Goal: Check status: Check status

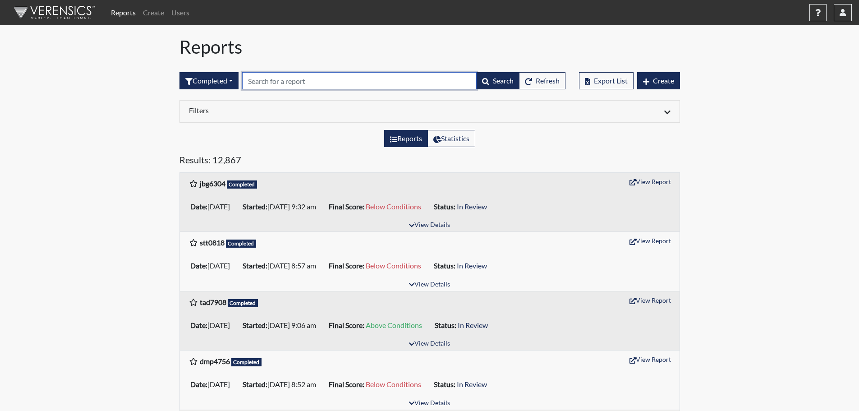
click at [301, 78] on input "text" at bounding box center [359, 80] width 234 height 17
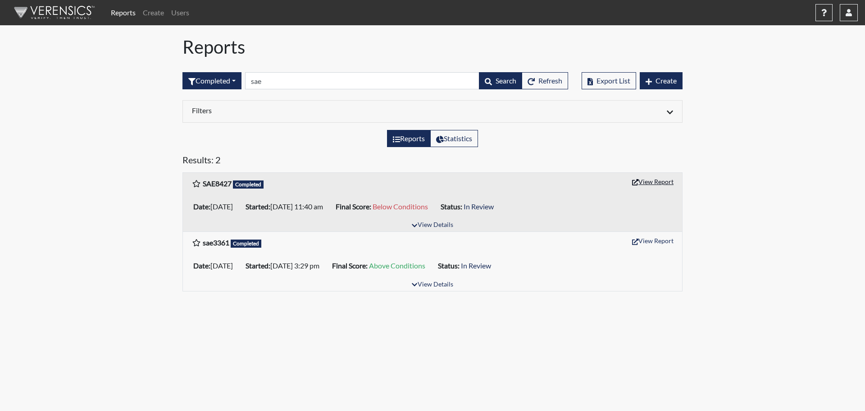
click at [651, 180] on button "View Report" at bounding box center [653, 181] width 50 height 14
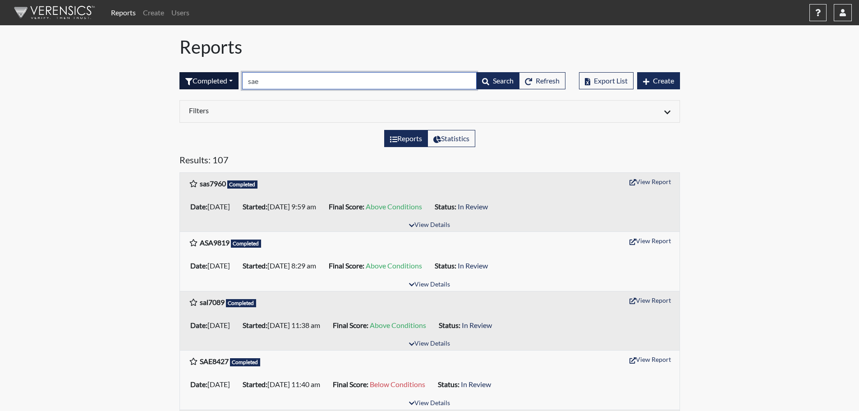
drag, startPoint x: 279, startPoint y: 81, endPoint x: 223, endPoint y: 82, distance: 56.3
click at [223, 82] on form "Completed All Created Sent by email In Progress Declined Completed sae Search R…" at bounding box center [372, 80] width 386 height 17
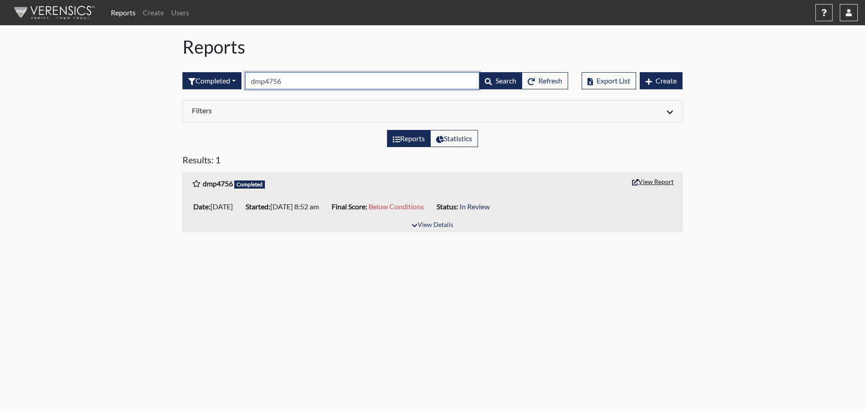
type input "dmp4756"
click at [654, 182] on button "View Report" at bounding box center [653, 181] width 50 height 14
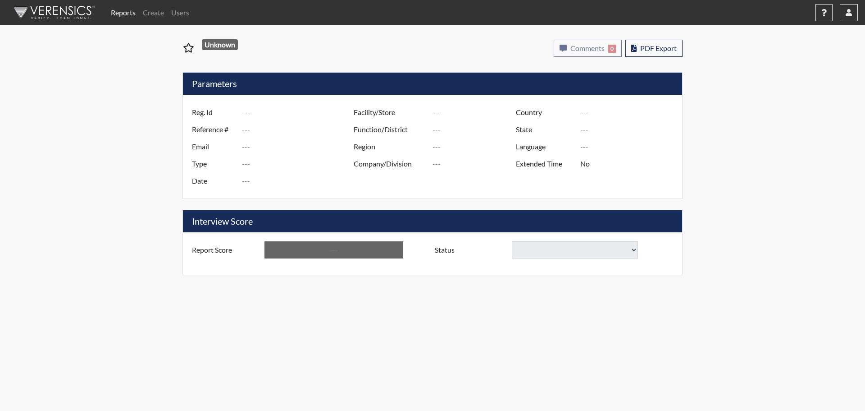
type input "SAE8427"
type input "48749"
type input "---"
type input "Corrections Pre-Employment"
type input "Jul 29, 2025"
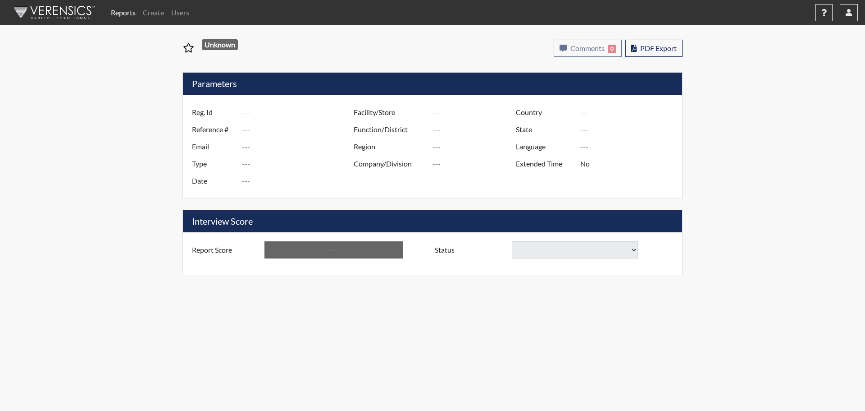
type input "[PERSON_NAME]"
type input "[GEOGRAPHIC_DATA]"
type input "[US_STATE]"
type input "English"
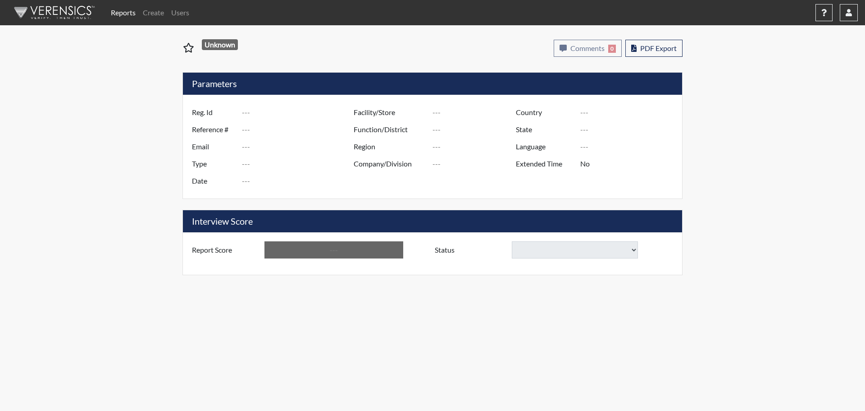
type input "Below Conditions"
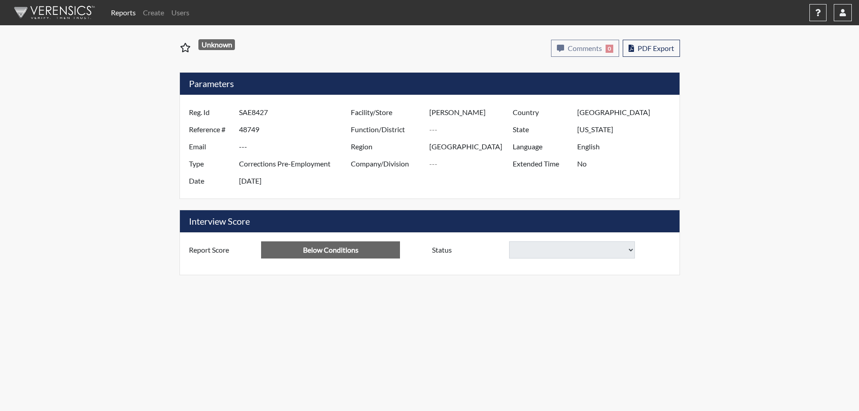
select select
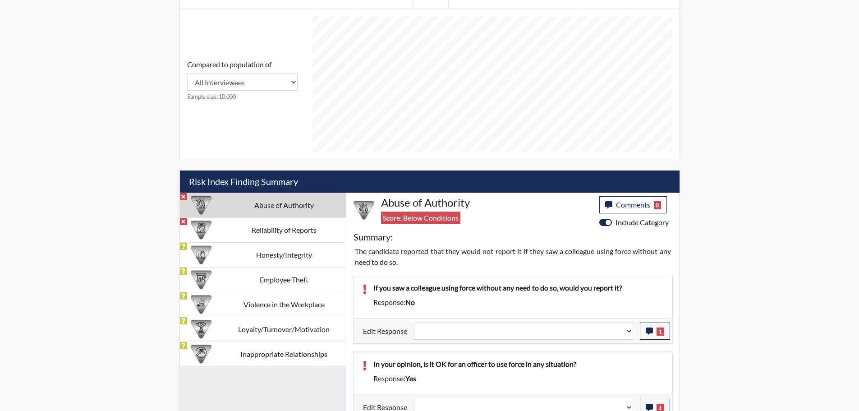
scroll to position [451, 0]
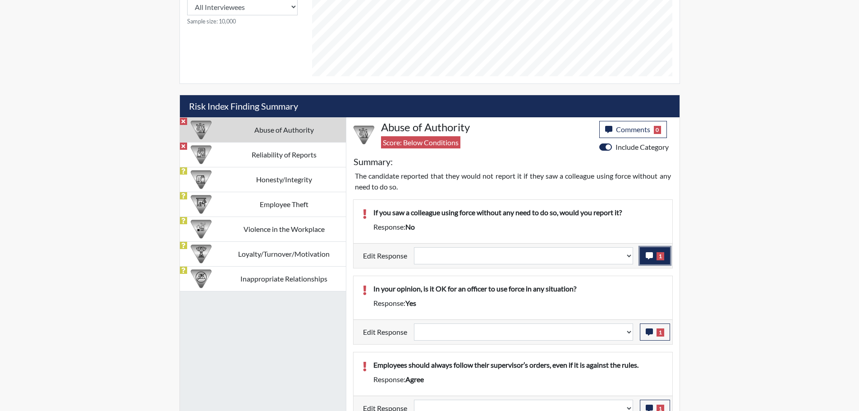
click at [649, 257] on icon "button" at bounding box center [648, 255] width 7 height 7
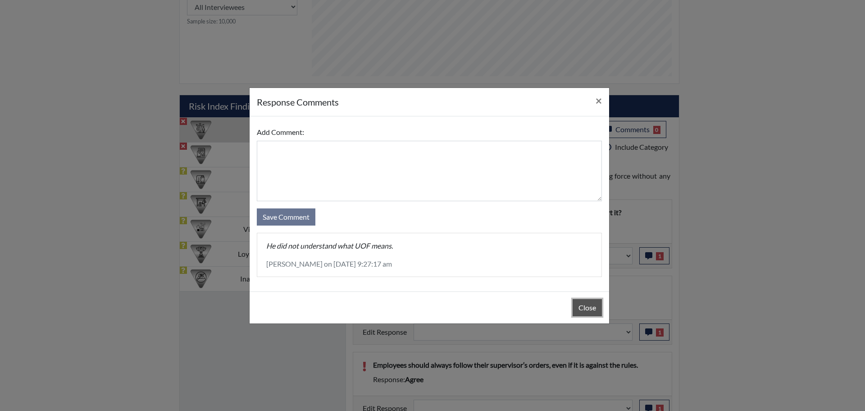
click at [579, 302] on button "Close" at bounding box center [587, 307] width 29 height 17
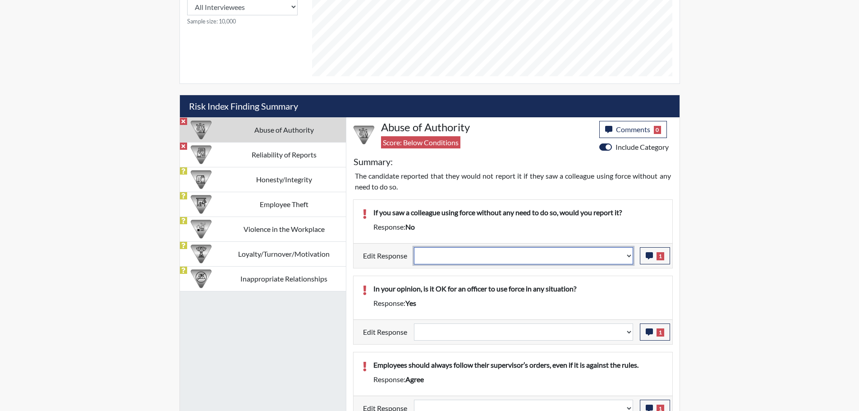
click at [628, 253] on select "Question is not relevant. Results will be updated. Reasonable explanation provi…" at bounding box center [523, 255] width 219 height 17
select select "reasonable-explanation-provided"
click at [414, 247] on select "Question is not relevant. Results will be updated. Reasonable explanation provi…" at bounding box center [523, 255] width 219 height 17
select select
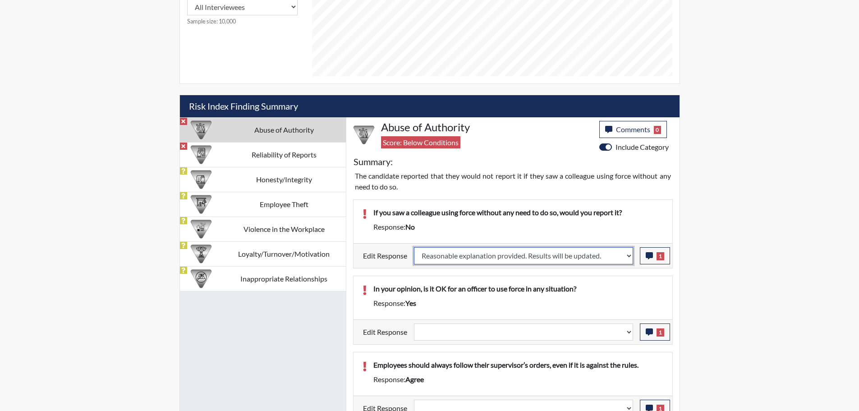
select select
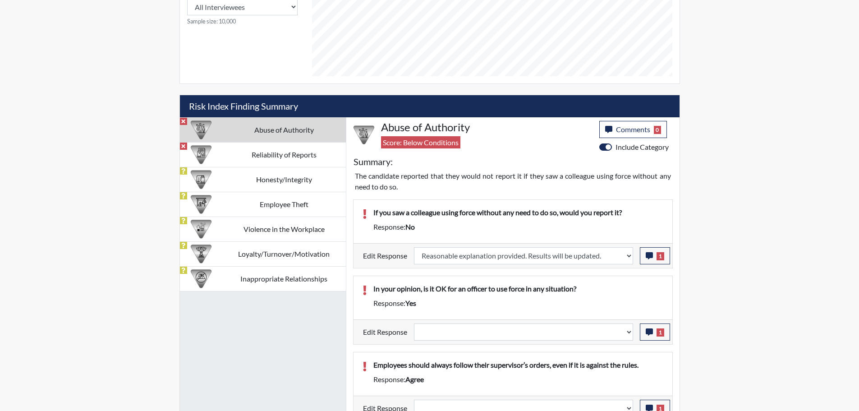
select select
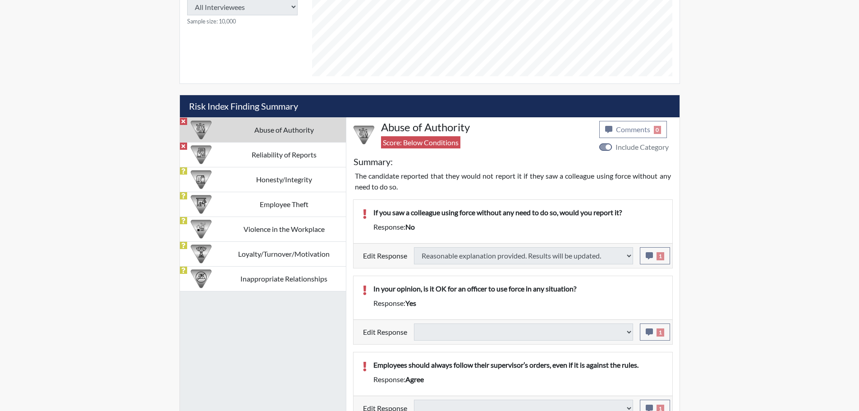
type input "Above Conditions"
select select
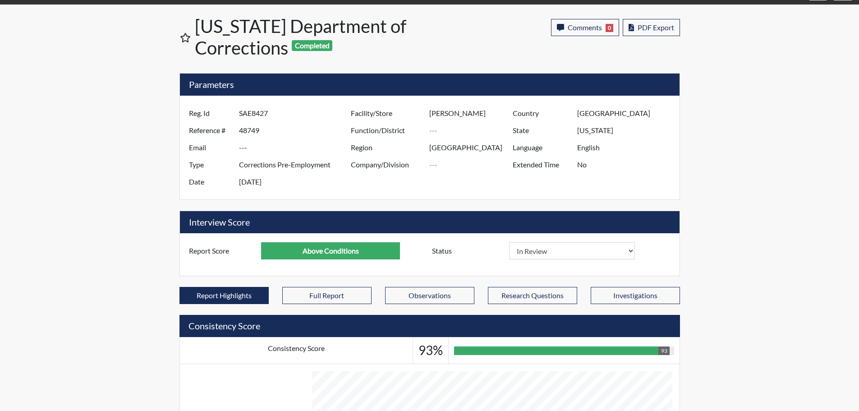
scroll to position [0, 0]
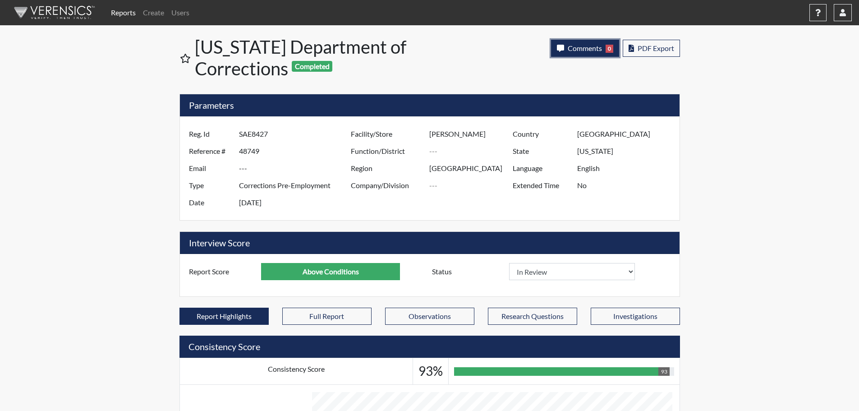
click at [572, 43] on button "Comments 0" at bounding box center [585, 48] width 68 height 17
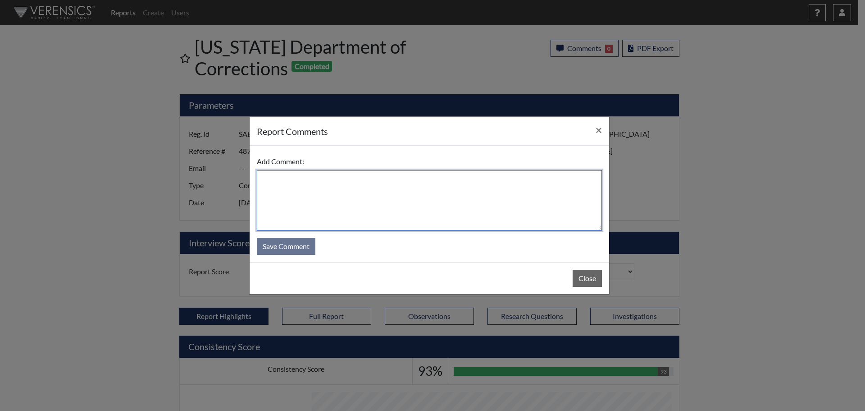
click at [463, 190] on textarea at bounding box center [429, 200] width 345 height 60
type textarea "SL 8/28/25"
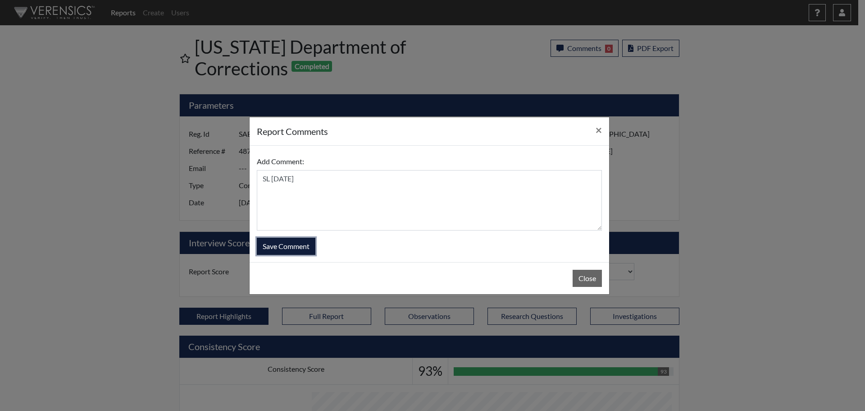
click at [300, 248] on button "Save Comment" at bounding box center [286, 246] width 59 height 17
select select
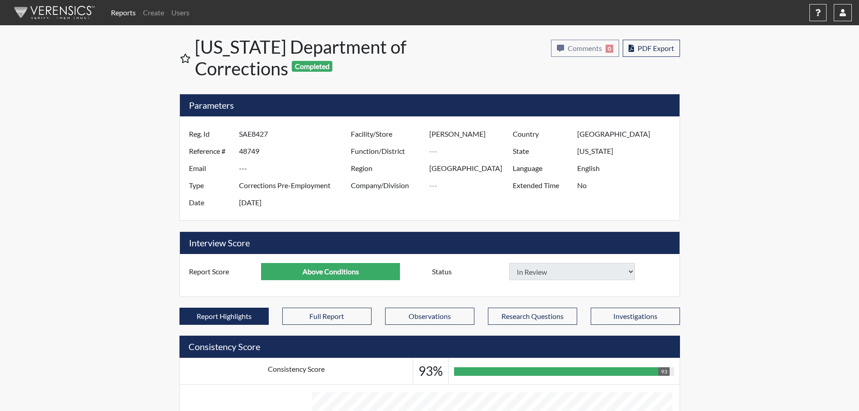
select select
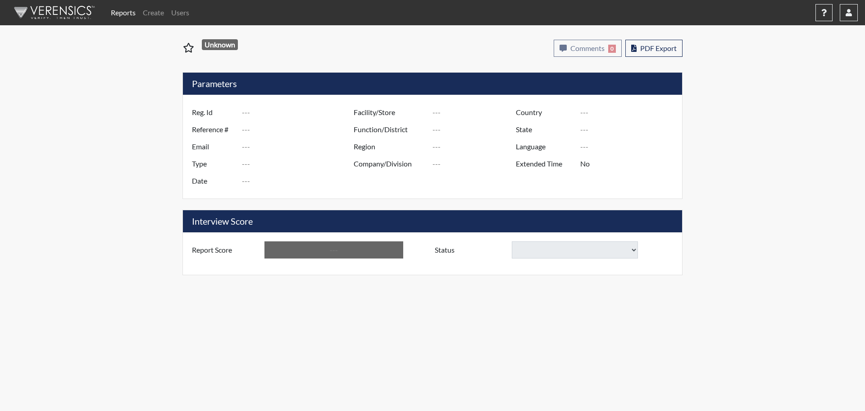
type input "dmp4756"
type input "50976"
type input "---"
type input "Corrections Pre-Employment"
type input "Aug 28, 2025"
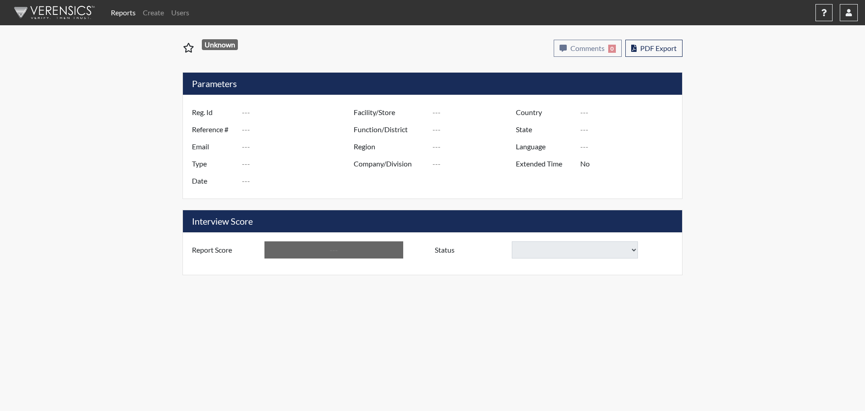
type input "[PERSON_NAME] PDC"
type input "[GEOGRAPHIC_DATA]"
type input "[US_STATE]"
type input "English"
type input "Below Conditions"
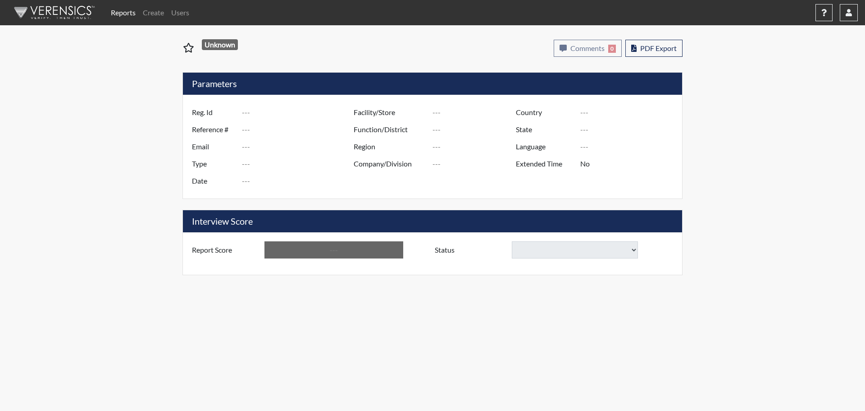
select select
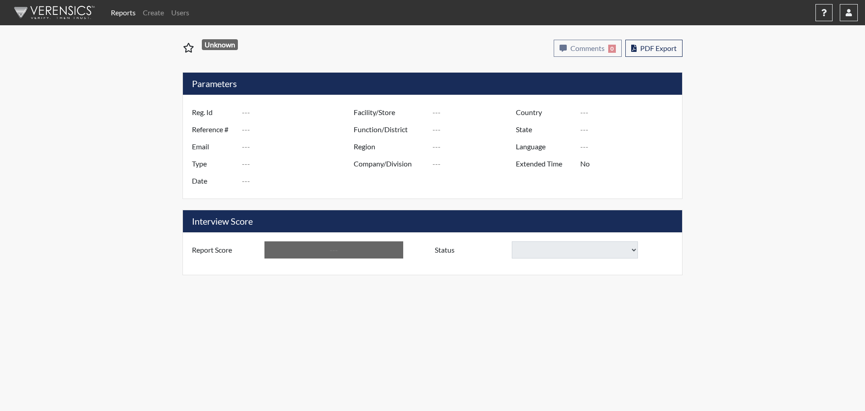
select select
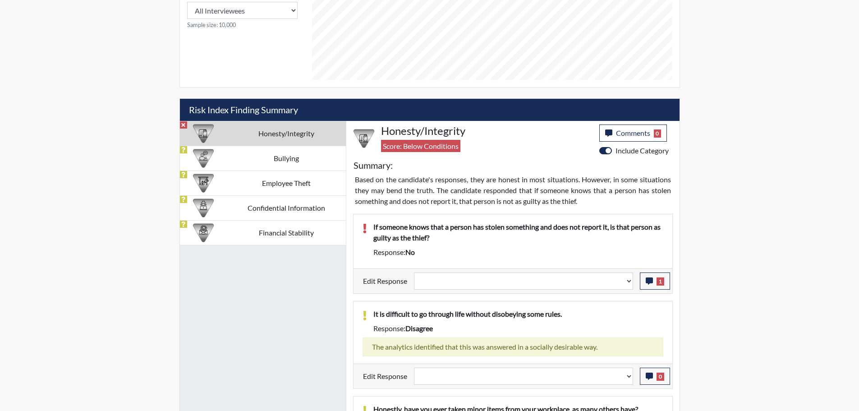
scroll to position [451, 0]
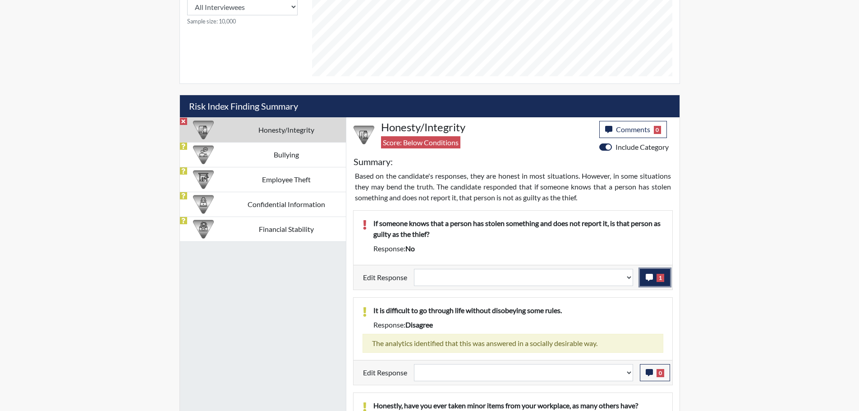
click at [651, 275] on icon "button" at bounding box center [648, 277] width 7 height 7
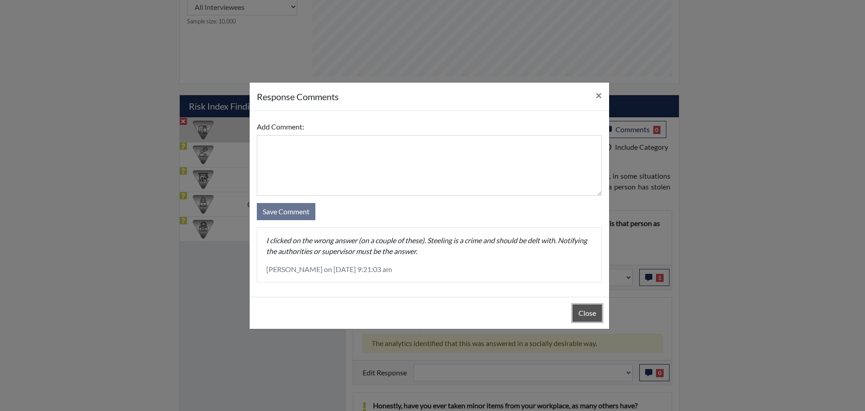
click at [590, 304] on button "Close" at bounding box center [587, 312] width 29 height 17
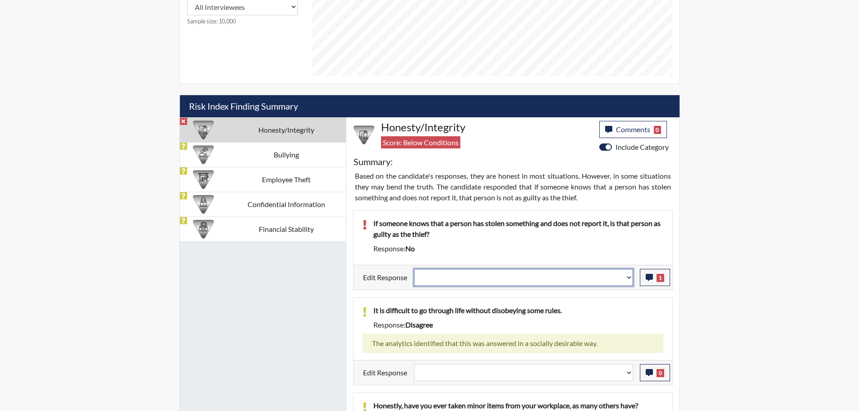
click at [630, 278] on select "Question is not relevant. Results will be updated. Reasonable explanation provi…" at bounding box center [523, 277] width 219 height 17
select select "reasonable-explanation-provided"
click at [414, 269] on select "Question is not relevant. Results will be updated. Reasonable explanation provi…" at bounding box center [523, 277] width 219 height 17
select select
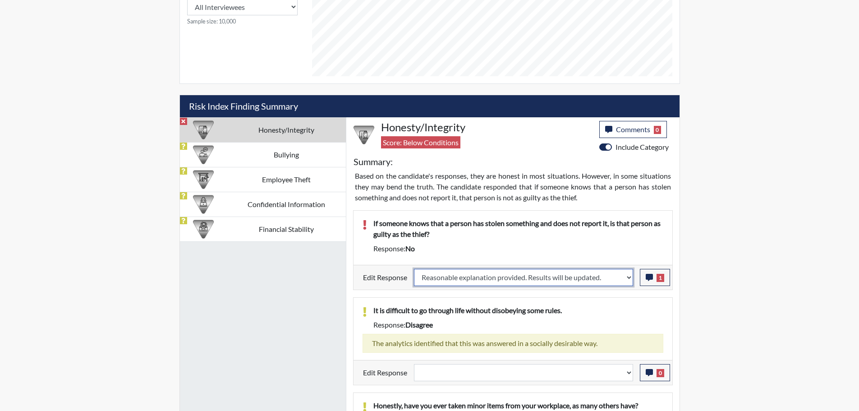
select select
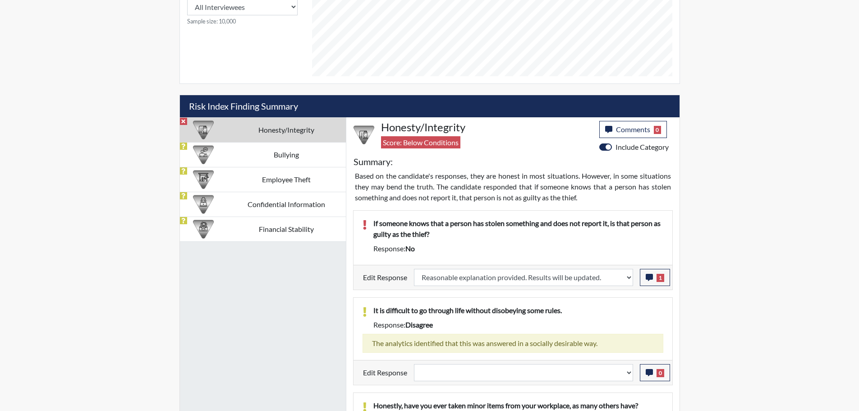
select select
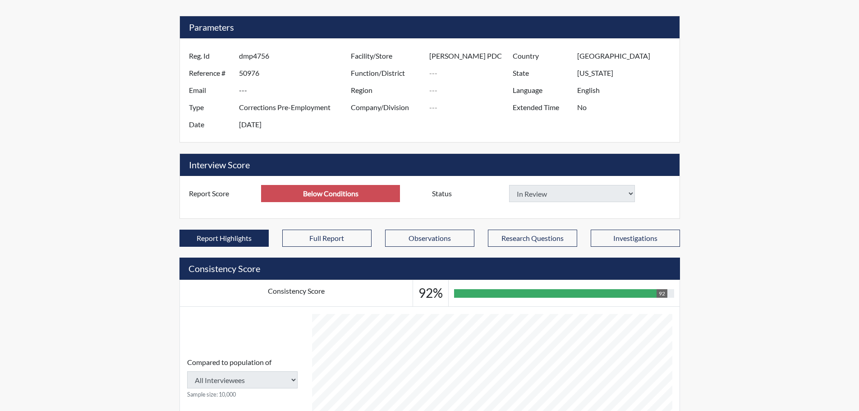
scroll to position [0, 0]
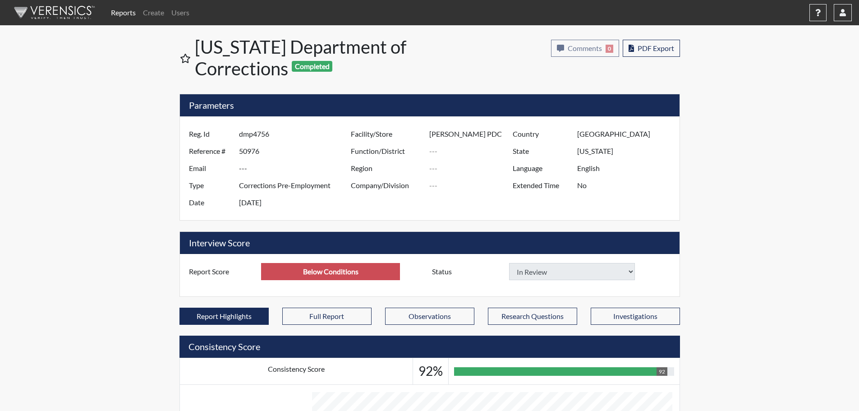
type input "Above Conditions"
select select
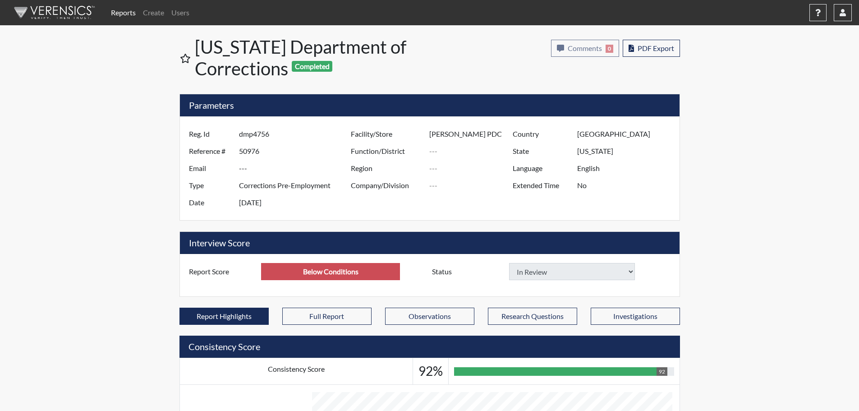
select select
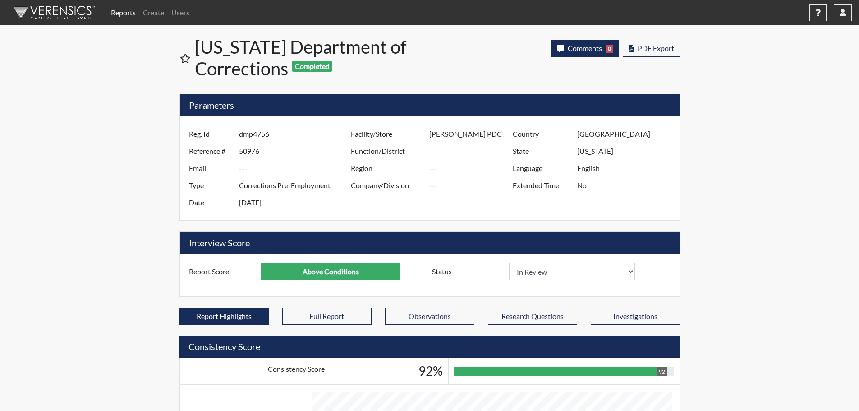
scroll to position [150, 375]
click at [586, 44] on span "Comments" at bounding box center [584, 48] width 34 height 9
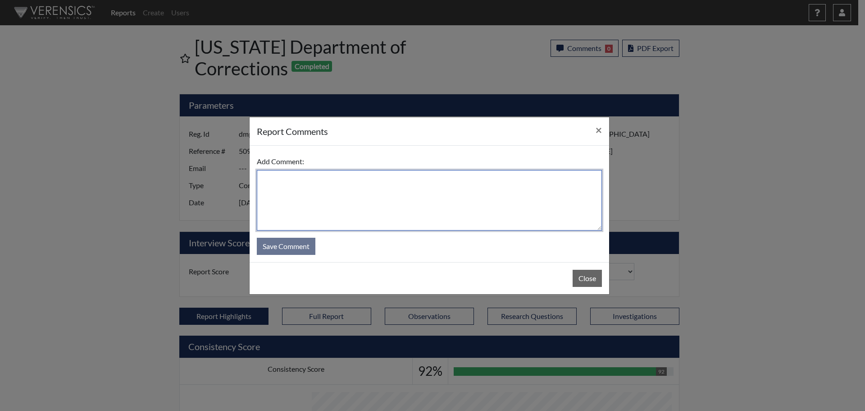
drag, startPoint x: 487, startPoint y: 189, endPoint x: 670, endPoint y: 217, distance: 184.6
click at [492, 189] on textarea at bounding box center [429, 200] width 345 height 60
type textarea "SL 8/28/25"
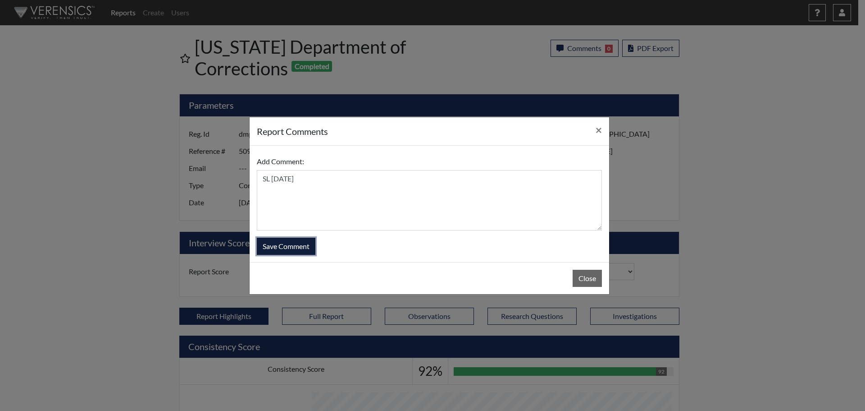
click at [295, 247] on button "Save Comment" at bounding box center [286, 246] width 59 height 17
select select
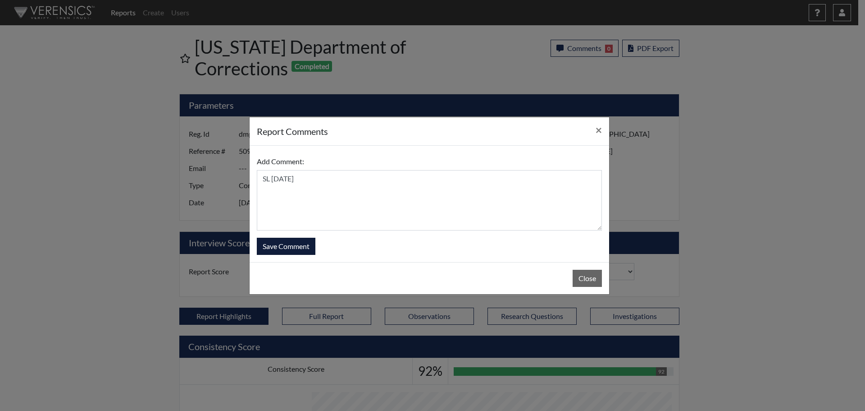
select select
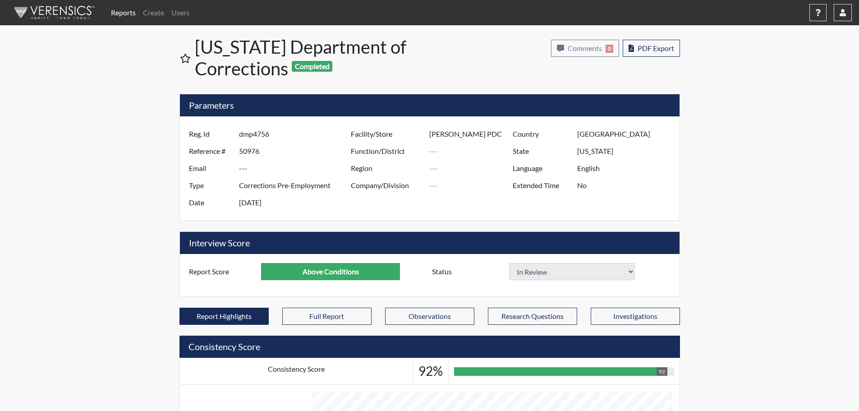
select select
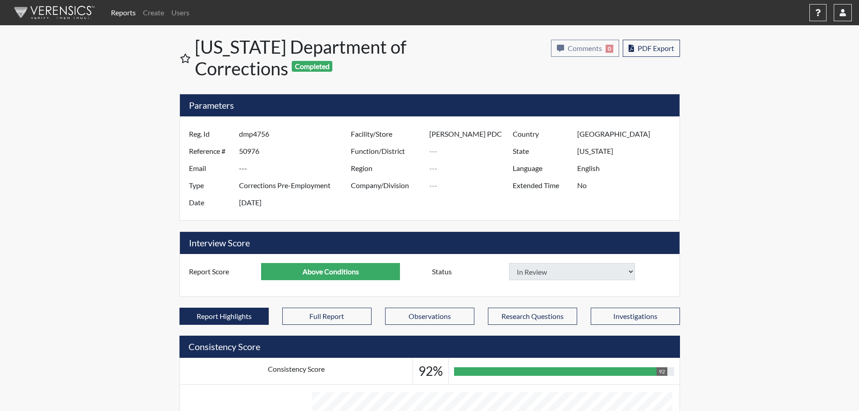
select select
